Goal: Task Accomplishment & Management: Use online tool/utility

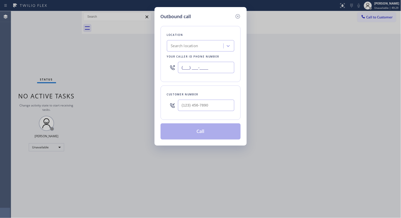
paste input "909) 636-3170"
drag, startPoint x: 219, startPoint y: 66, endPoint x: 130, endPoint y: 46, distance: 91.1
click at [142, 55] on div "Outbound call Location Search location Your caller id phone number (___) ___-__…" at bounding box center [200, 109] width 401 height 218
type input "[PHONE_NUMBER]"
paste input "909) 636-3170"
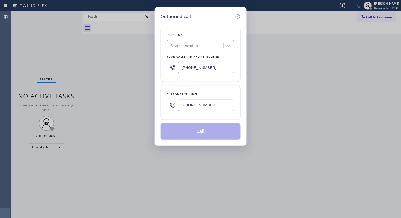
drag, startPoint x: 207, startPoint y: 106, endPoint x: 162, endPoint y: 99, distance: 45.0
click at [164, 101] on div "Customer number [PHONE_NUMBER]" at bounding box center [201, 103] width 80 height 34
type input "[PHONE_NUMBER]"
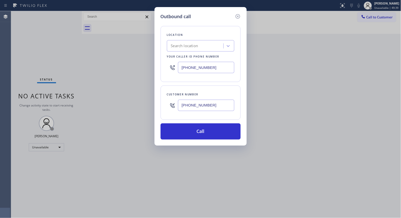
drag, startPoint x: 212, startPoint y: 67, endPoint x: 151, endPoint y: 55, distance: 62.3
click at [161, 58] on div "Location Search location Your caller id phone number [PHONE_NUMBER]" at bounding box center [201, 54] width 80 height 56
paste input "855) 999-4417"
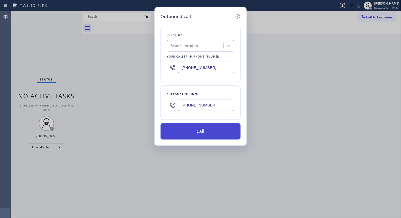
type input "[PHONE_NUMBER]"
click at [215, 131] on button "Call" at bounding box center [201, 132] width 80 height 16
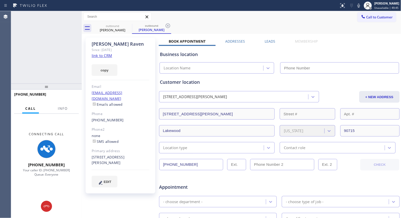
type input "[PHONE_NUMBER]"
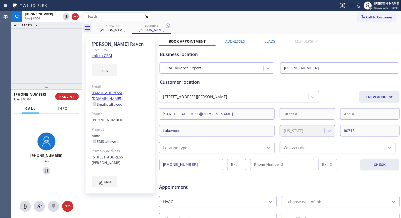
click at [66, 108] on span "Info" at bounding box center [63, 108] width 10 height 5
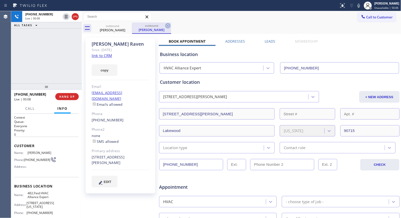
click at [166, 26] on icon at bounding box center [168, 26] width 6 height 6
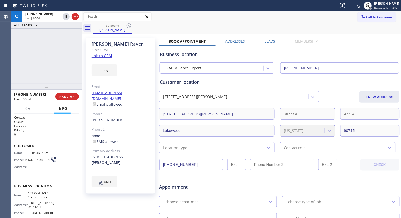
click at [62, 69] on div "[PHONE_NUMBER] Live | 00:54 ALL TASKS ALL TASKS ACTIVE TASKS TASKS IN WRAP UP" at bounding box center [46, 47] width 71 height 73
click at [67, 94] on button "HANG UP" at bounding box center [67, 96] width 24 height 7
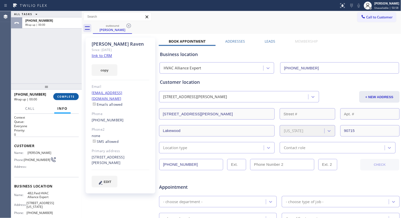
click at [67, 97] on span "COMPLETE" at bounding box center [65, 97] width 17 height 4
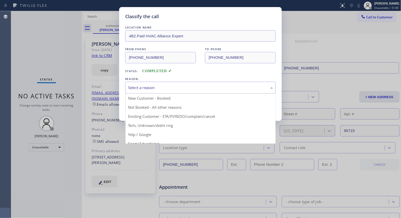
drag, startPoint x: 260, startPoint y: 86, endPoint x: 254, endPoint y: 88, distance: 5.9
click at [258, 87] on div "Select a reason" at bounding box center [200, 88] width 145 height 6
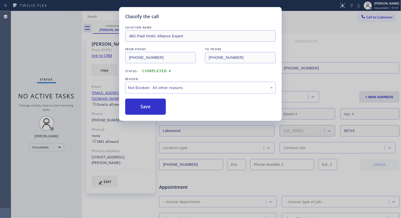
click at [166, 108] on div "Save" at bounding box center [200, 107] width 151 height 16
drag, startPoint x: 147, startPoint y: 114, endPoint x: 378, endPoint y: 217, distance: 252.5
click at [148, 114] on button "Save" at bounding box center [145, 107] width 41 height 16
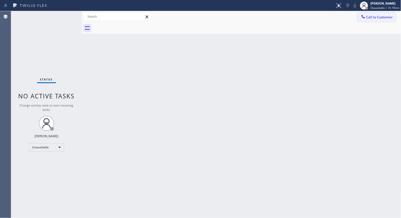
click at [370, 21] on button "Call to Customer" at bounding box center [377, 17] width 39 height 10
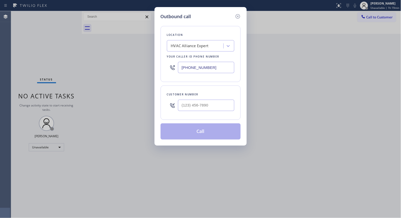
drag, startPoint x: 228, startPoint y: 68, endPoint x: 149, endPoint y: 24, distance: 90.5
click at [150, 46] on div "Outbound call Location HVAC Alliance Expert Your caller id phone number [PHONE_…" at bounding box center [200, 109] width 401 height 218
paste input "361) 203-3251"
type input "[PHONE_NUMBER]"
drag, startPoint x: 214, startPoint y: 106, endPoint x: 164, endPoint y: 105, distance: 49.3
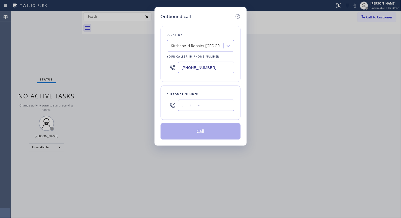
click at [165, 105] on div "Customer number (___) ___-____" at bounding box center [201, 103] width 80 height 34
paste input "858) 254-7002"
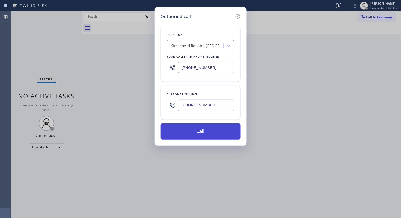
type input "[PHONE_NUMBER]"
click at [207, 134] on button "Call" at bounding box center [201, 132] width 80 height 16
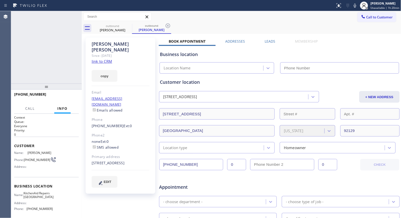
type input "[PHONE_NUMBER]"
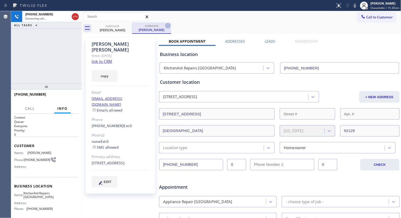
click at [168, 25] on icon at bounding box center [168, 26] width 5 height 5
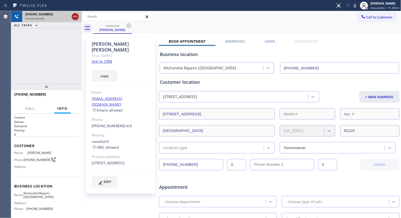
click at [75, 18] on icon at bounding box center [75, 17] width 6 height 6
click at [129, 27] on icon at bounding box center [129, 26] width 6 height 6
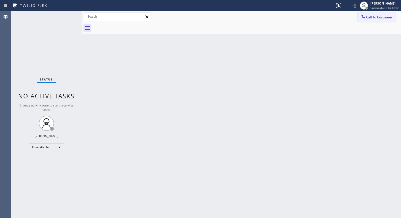
click at [374, 21] on button "Call to Customer" at bounding box center [377, 17] width 39 height 10
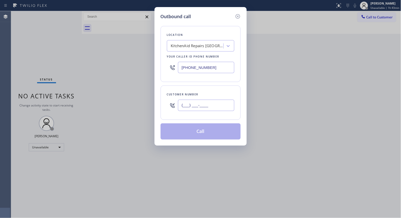
drag, startPoint x: 214, startPoint y: 110, endPoint x: 147, endPoint y: 92, distance: 69.6
click at [152, 97] on div "Outbound call Location KitchenAid Repairs [GEOGRAPHIC_DATA] Your caller id phon…" at bounding box center [200, 109] width 401 height 218
paste input "805) 320-5521"
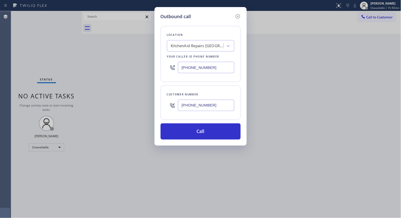
type input "[PHONE_NUMBER]"
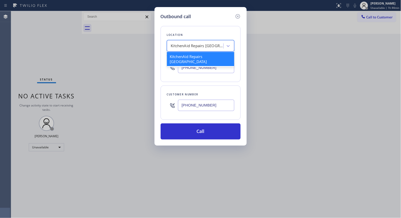
click at [190, 46] on div "KitchenAid Repairs [GEOGRAPHIC_DATA]" at bounding box center [197, 46] width 53 height 6
paste input "Electricians Service Team Oxnard"
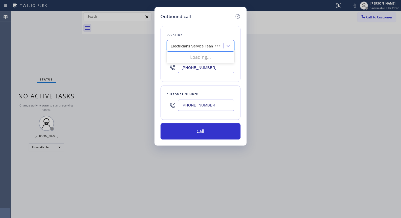
type input "Electricians Service Team Oxnard"
click at [203, 68] on input "[PHONE_NUMBER]" at bounding box center [206, 67] width 56 height 11
paste input "text"
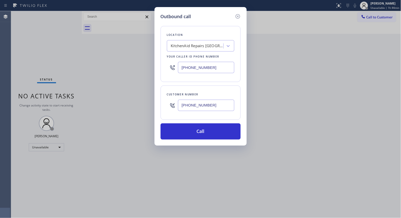
paste input "___) ___-____"
click at [159, 61] on div "Outbound call Location KitchenAid Repairs [GEOGRAPHIC_DATA] Your caller id phon…" at bounding box center [201, 76] width 92 height 139
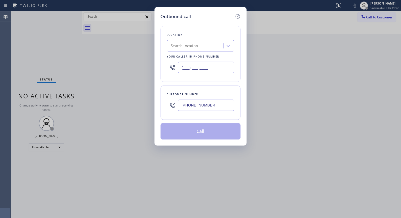
type input "(___) ___-____"
drag, startPoint x: 177, startPoint y: 64, endPoint x: 162, endPoint y: 57, distance: 15.7
click at [166, 60] on div "Location Search location Your caller id phone number (___) ___-____" at bounding box center [201, 54] width 80 height 56
paste input "805) 600-5518"
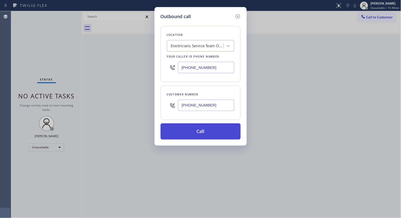
type input "[PHONE_NUMBER]"
click at [207, 134] on button "Call" at bounding box center [201, 132] width 80 height 16
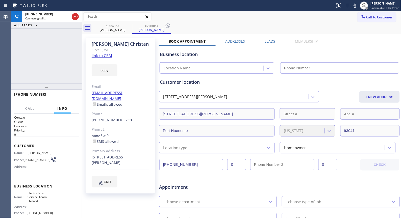
type input "[PHONE_NUMBER]"
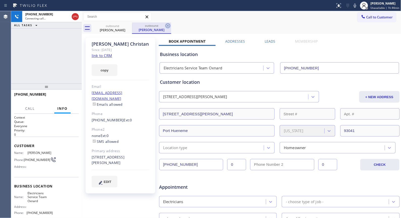
click at [168, 25] on icon at bounding box center [168, 26] width 6 height 6
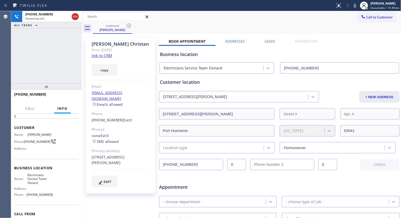
scroll to position [28, 0]
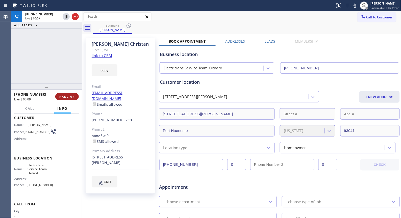
click at [68, 96] on span "HANG UP" at bounding box center [66, 97] width 15 height 4
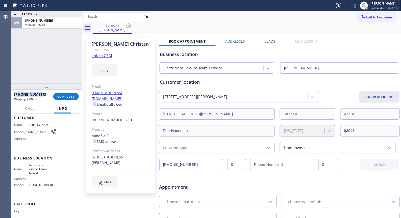
copy span "[PHONE_NUMBER]"
drag, startPoint x: 27, startPoint y: 93, endPoint x: 16, endPoint y: 85, distance: 13.3
click at [10, 93] on div "Agent Desktop Classify the call LOCATION NAME 4B2.Paid HVAC Alliance Expert FRO…" at bounding box center [200, 114] width 401 height 207
